Goal: Task Accomplishment & Management: Manage account settings

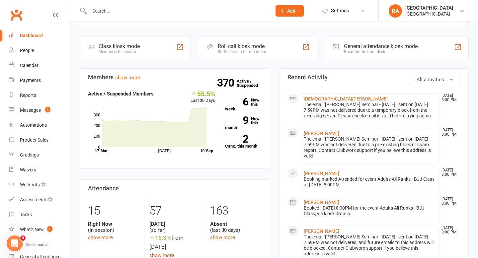
scroll to position [68, 0]
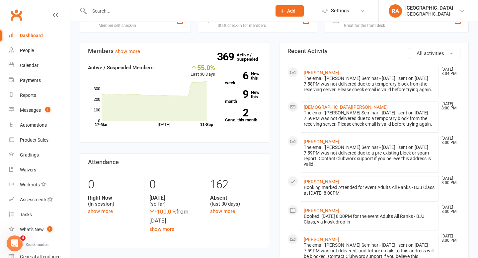
scroll to position [161, 0]
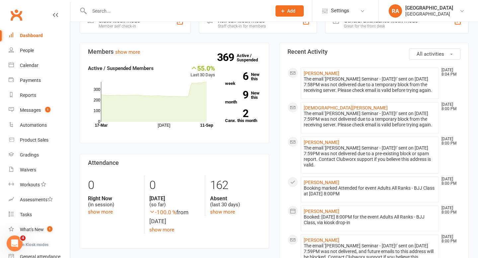
click at [181, 11] on input "text" at bounding box center [177, 10] width 180 height 9
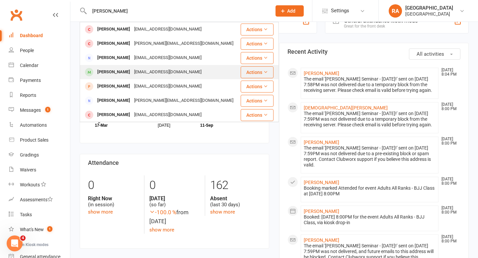
type input "jake"
click at [163, 65] on div "Jake Gajic liv.gajic@gmail.com" at bounding box center [159, 72] width 159 height 14
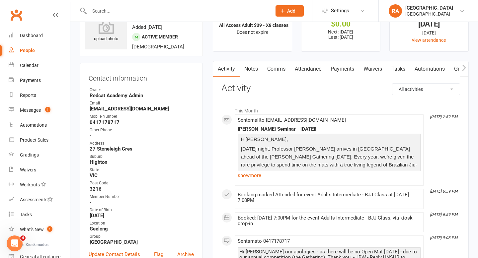
scroll to position [29, 0]
click at [242, 175] on link "show more" at bounding box center [329, 175] width 183 height 9
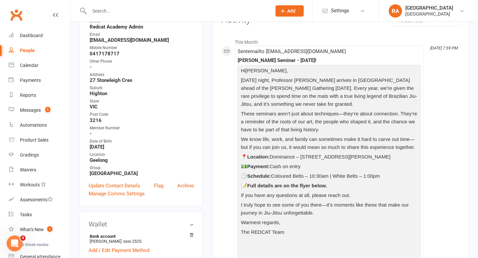
scroll to position [109, 0]
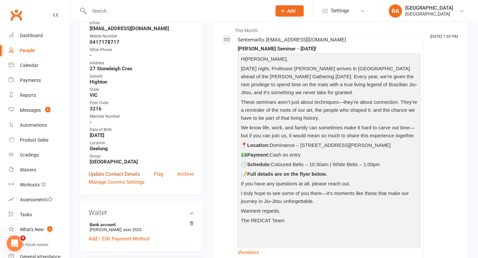
click at [109, 170] on link "Update Contact Details" at bounding box center [114, 174] width 51 height 8
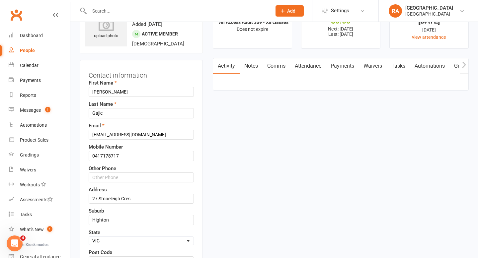
scroll to position [31, 0]
click at [98, 134] on input "liv.gajic@gmail.com" at bounding box center [141, 135] width 105 height 10
click at [124, 137] on input "jakegajic@gmail.com" at bounding box center [141, 135] width 105 height 10
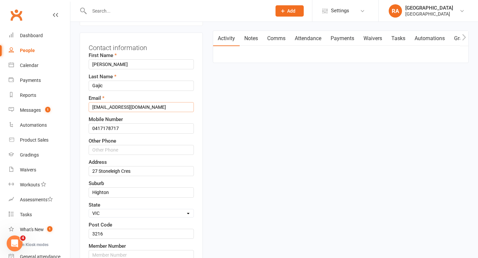
scroll to position [56, 0]
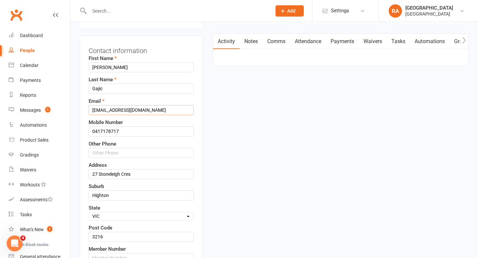
type input "jakegajic@icloud.com"
drag, startPoint x: 124, startPoint y: 130, endPoint x: 70, endPoint y: 130, distance: 53.8
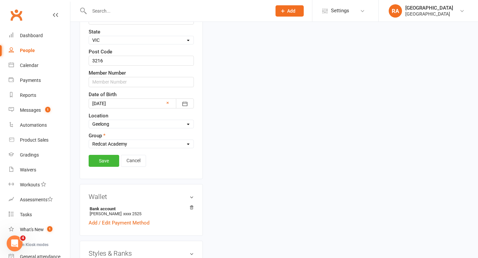
scroll to position [238, 0]
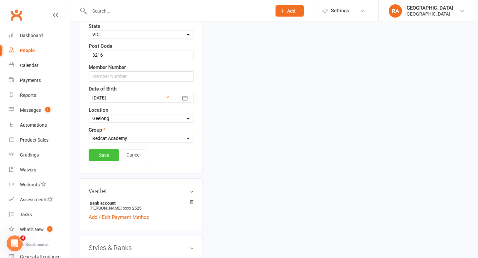
type input "0403370740"
click at [97, 156] on link "Save" at bounding box center [104, 155] width 31 height 12
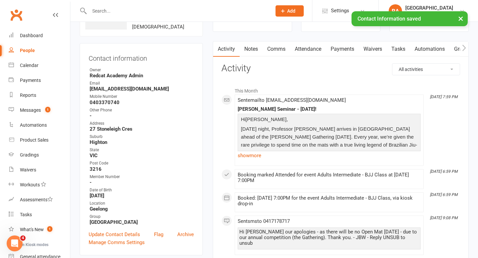
scroll to position [0, 0]
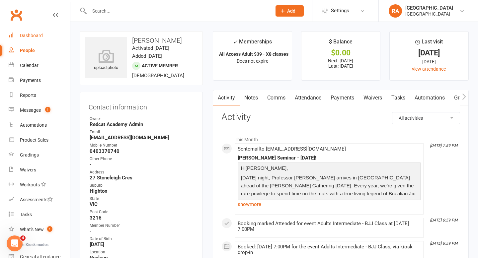
click at [41, 36] on div "Dashboard" at bounding box center [31, 35] width 23 height 5
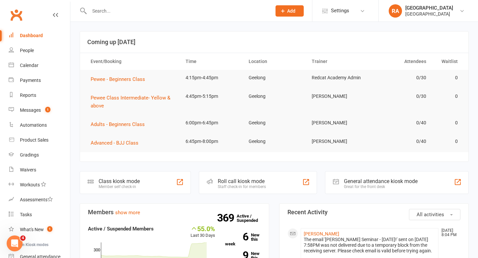
click at [40, 37] on div "Dashboard" at bounding box center [31, 35] width 23 height 5
click at [41, 39] on link "Dashboard" at bounding box center [39, 35] width 61 height 15
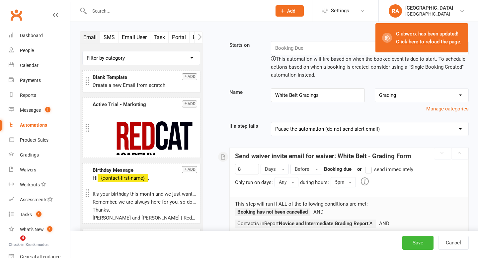
select select "send_to_parent"
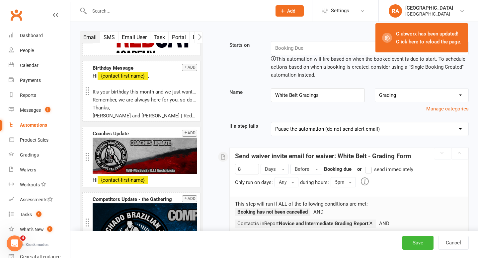
scroll to position [121, 0]
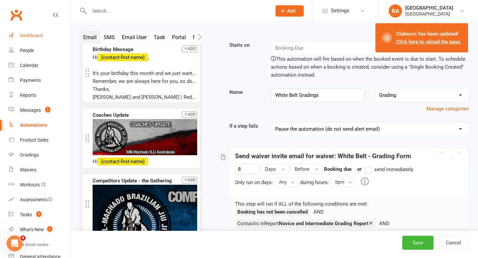
click at [30, 35] on div "Dashboard" at bounding box center [31, 35] width 23 height 5
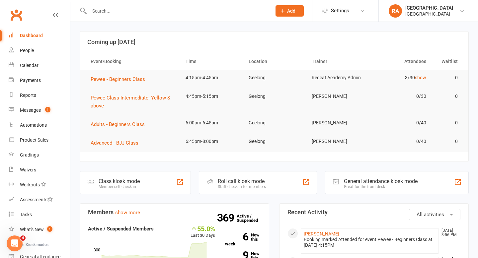
click at [149, 9] on input "text" at bounding box center [177, 10] width 180 height 9
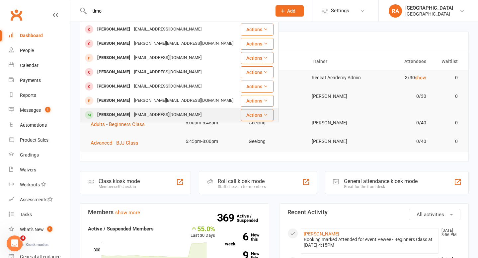
type input "timo"
click at [151, 117] on div "[EMAIL_ADDRESS][DOMAIN_NAME]" at bounding box center [167, 115] width 71 height 10
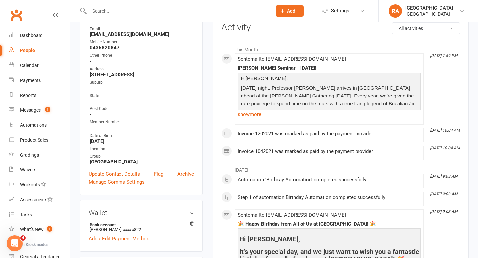
scroll to position [94, 0]
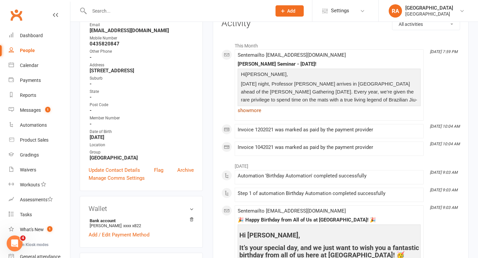
click at [252, 114] on link "show more" at bounding box center [329, 110] width 183 height 9
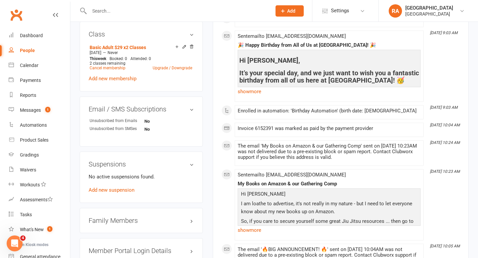
scroll to position [0, 0]
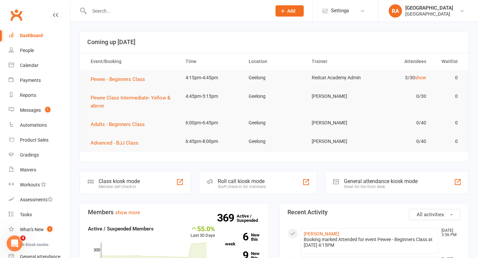
click at [113, 9] on input "text" at bounding box center [177, 10] width 180 height 9
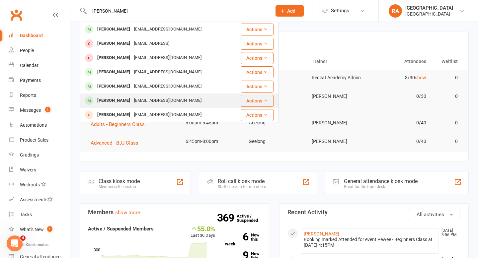
type input "[PERSON_NAME]"
click at [135, 95] on div "[PERSON_NAME] [EMAIL_ADDRESS][DOMAIN_NAME]" at bounding box center [160, 101] width 160 height 14
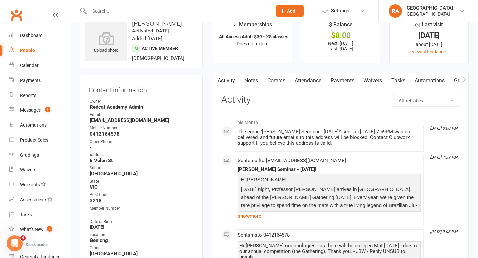
scroll to position [17, 0]
click at [138, 5] on div at bounding box center [173, 11] width 187 height 22
click at [134, 13] on input "text" at bounding box center [177, 10] width 180 height 9
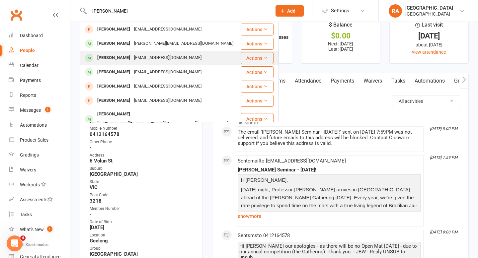
type input "[PERSON_NAME]"
click at [136, 54] on div "[EMAIL_ADDRESS][DOMAIN_NAME]" at bounding box center [167, 58] width 71 height 10
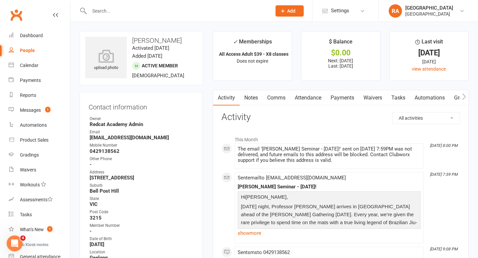
scroll to position [7, 0]
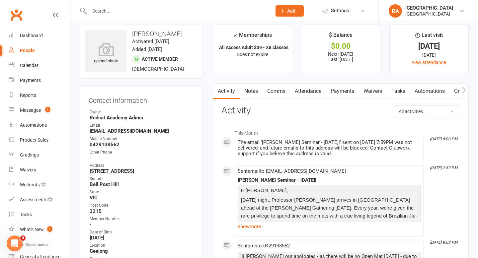
click at [118, 7] on input "text" at bounding box center [177, 10] width 180 height 9
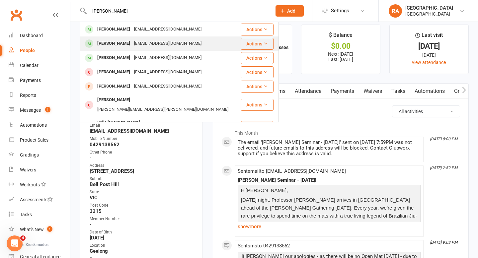
type input "[PERSON_NAME]"
click at [132, 41] on div "[EMAIL_ADDRESS][DOMAIN_NAME]" at bounding box center [167, 44] width 71 height 10
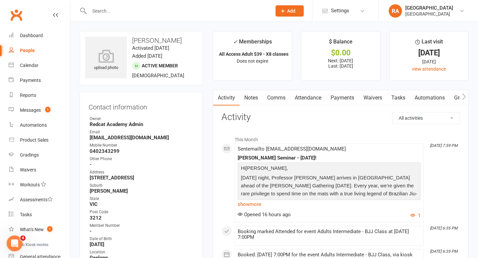
click at [138, 9] on input "text" at bounding box center [177, 10] width 180 height 9
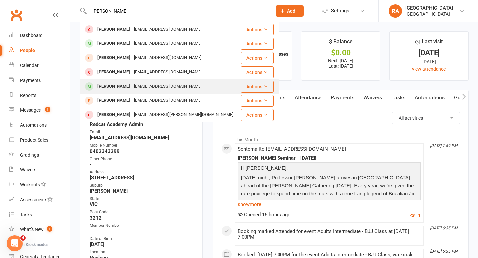
type input "[PERSON_NAME]"
click at [150, 83] on div "[EMAIL_ADDRESS][DOMAIN_NAME]" at bounding box center [167, 87] width 71 height 10
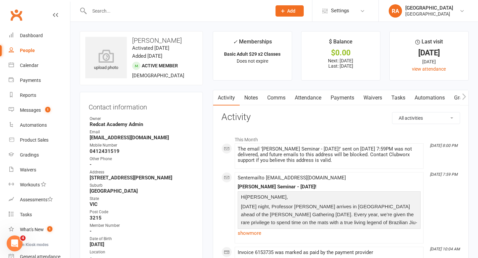
scroll to position [7, 0]
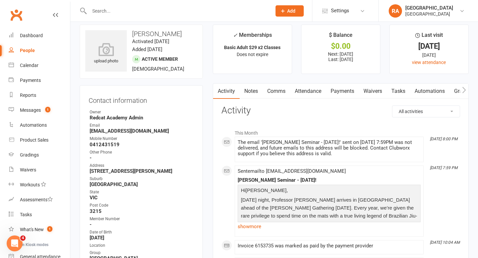
click at [138, 5] on div at bounding box center [173, 11] width 187 height 22
click at [135, 8] on input "text" at bounding box center [177, 10] width 180 height 9
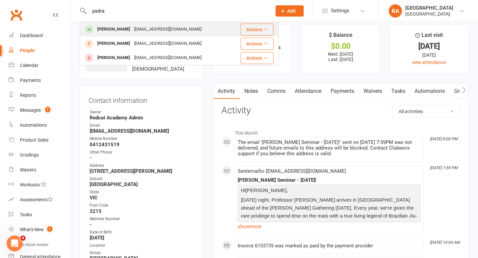
type input "padra"
click at [145, 28] on div "[EMAIL_ADDRESS][DOMAIN_NAME]" at bounding box center [167, 30] width 71 height 10
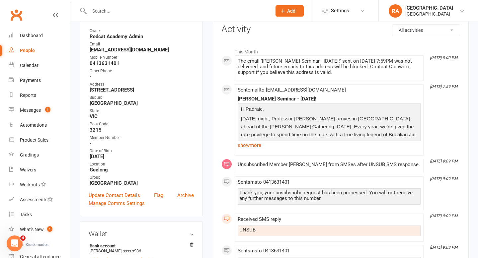
scroll to position [87, 0]
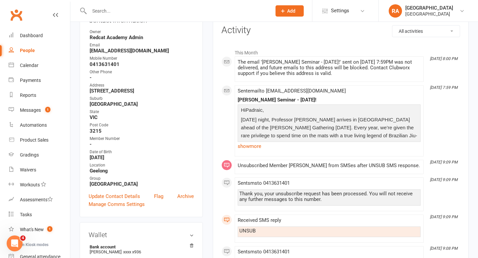
click at [132, 7] on input "text" at bounding box center [177, 10] width 180 height 9
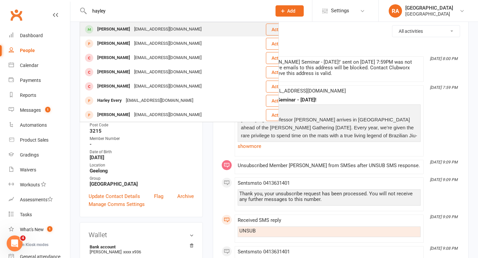
type input "hayley"
click at [132, 33] on div "[EMAIL_ADDRESS][DOMAIN_NAME]" at bounding box center [167, 30] width 71 height 10
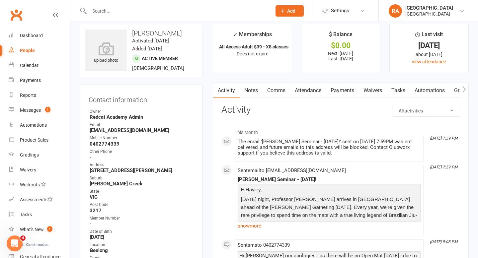
scroll to position [9, 0]
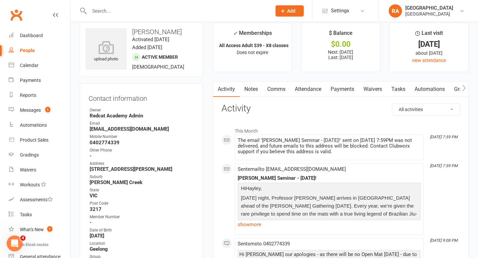
click at [157, 9] on input "text" at bounding box center [177, 10] width 180 height 9
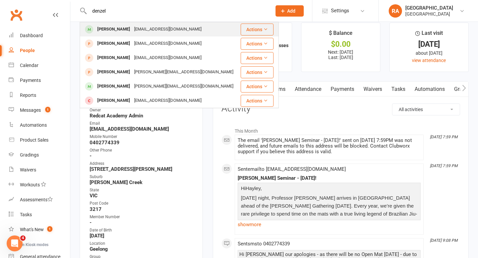
type input "denzel"
click at [129, 31] on div "[PERSON_NAME]" at bounding box center [113, 30] width 37 height 10
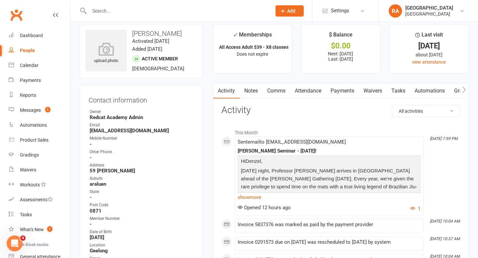
scroll to position [10, 0]
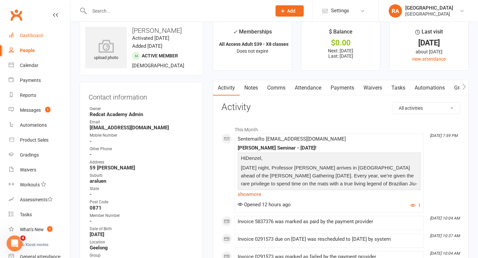
click at [32, 35] on div "Dashboard" at bounding box center [31, 35] width 23 height 5
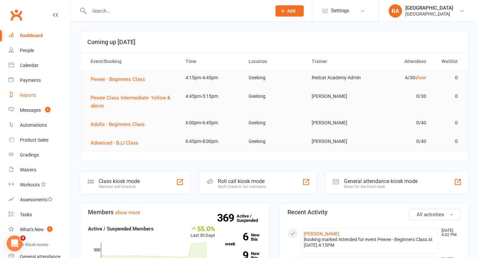
click at [31, 96] on div "Reports" at bounding box center [28, 95] width 16 height 5
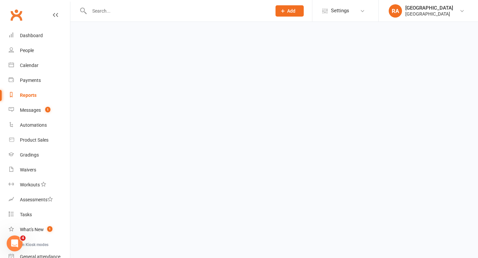
select select "50"
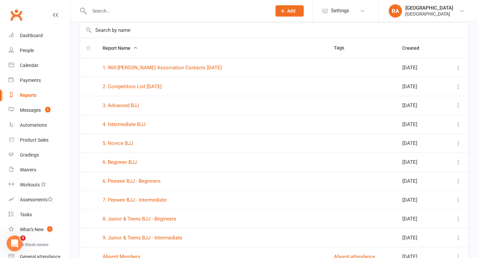
scroll to position [34, 0]
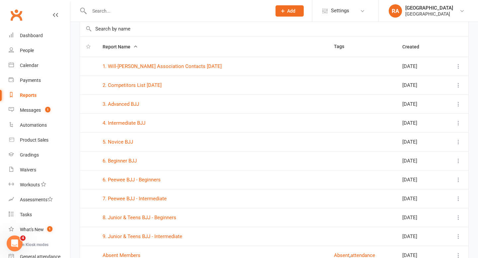
click at [128, 176] on td "6. Peewee BJJ - Beginners" at bounding box center [212, 179] width 231 height 19
click at [128, 179] on link "6. Peewee BJJ - Beginners" at bounding box center [132, 180] width 58 height 6
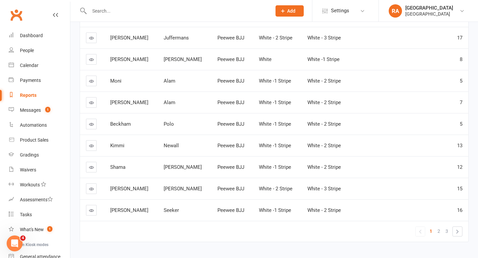
scroll to position [149, 0]
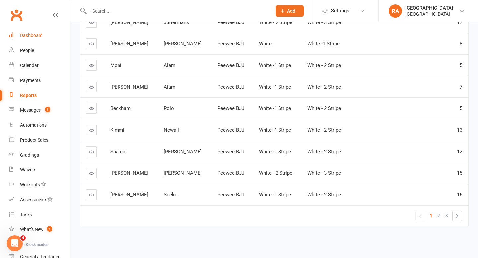
click at [34, 32] on link "Dashboard" at bounding box center [39, 35] width 61 height 15
